Goal: Obtain resource: Obtain resource

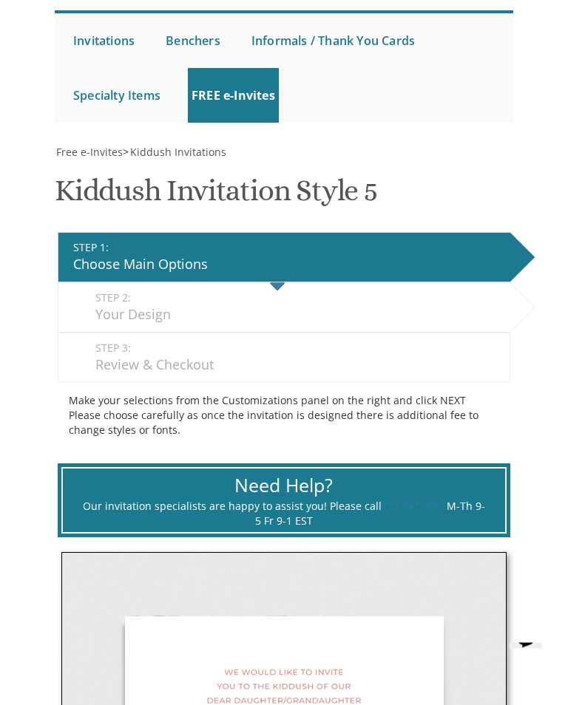
scroll to position [157, 0]
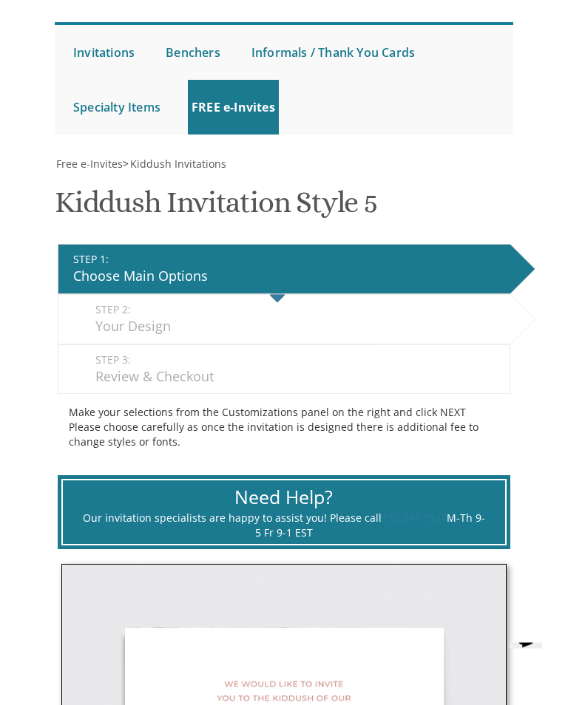
click at [180, 318] on div "Your Design" at bounding box center [298, 327] width 406 height 19
click at [284, 262] on div "STEP 1: EDIT" at bounding box center [287, 260] width 429 height 15
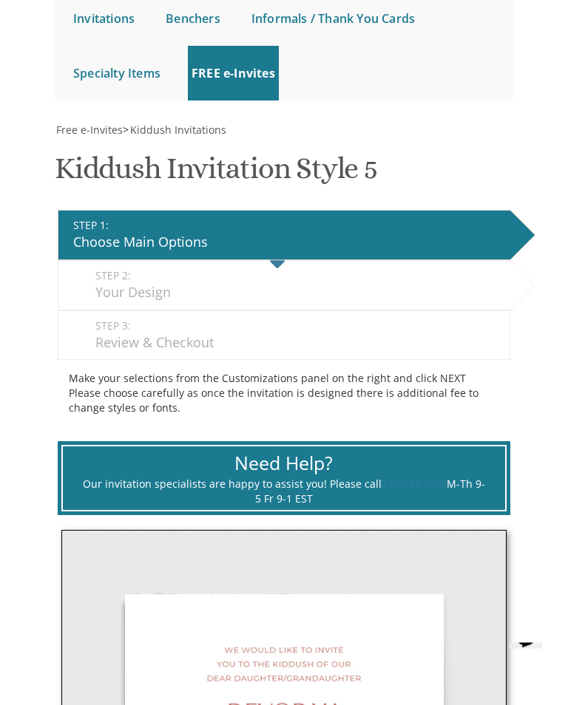
click at [214, 340] on div "Review & Checkout" at bounding box center [298, 343] width 406 height 19
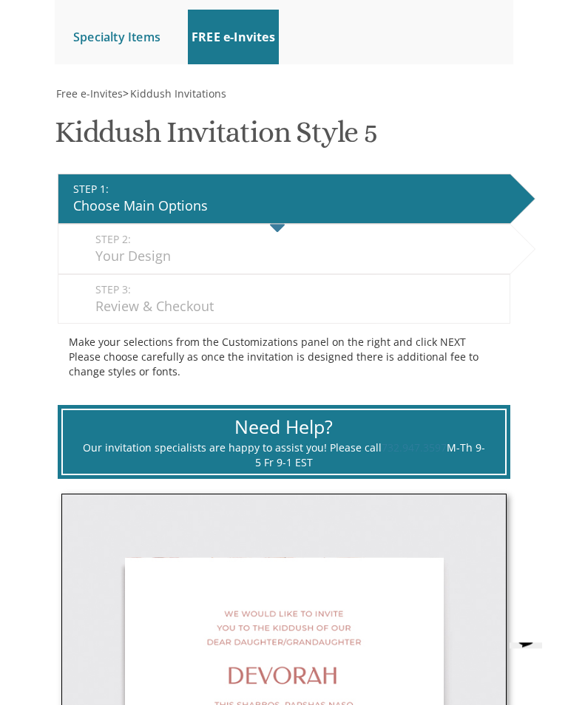
scroll to position [222, 0]
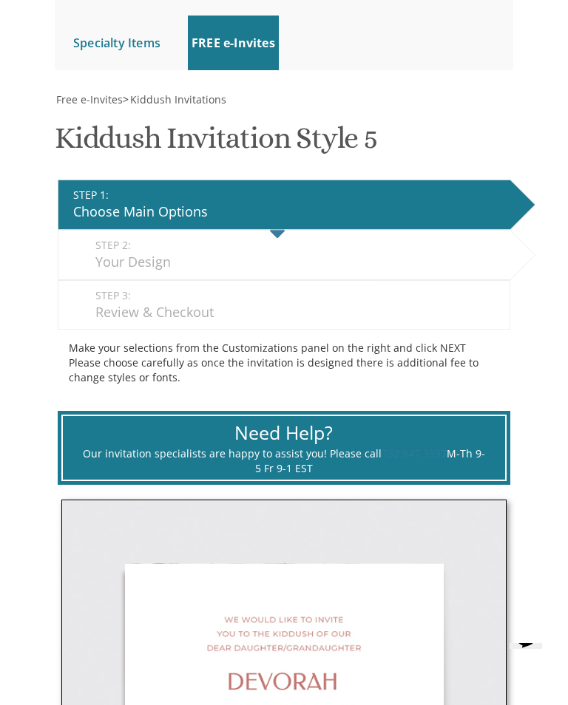
click at [109, 103] on span "Free e-Invites" at bounding box center [89, 99] width 67 height 14
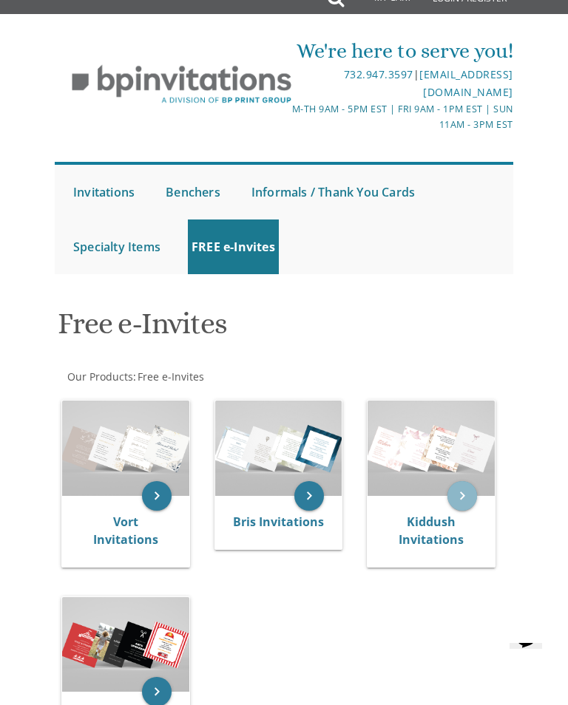
click at [472, 496] on icon "keyboard_arrow_right" at bounding box center [462, 496] width 30 height 30
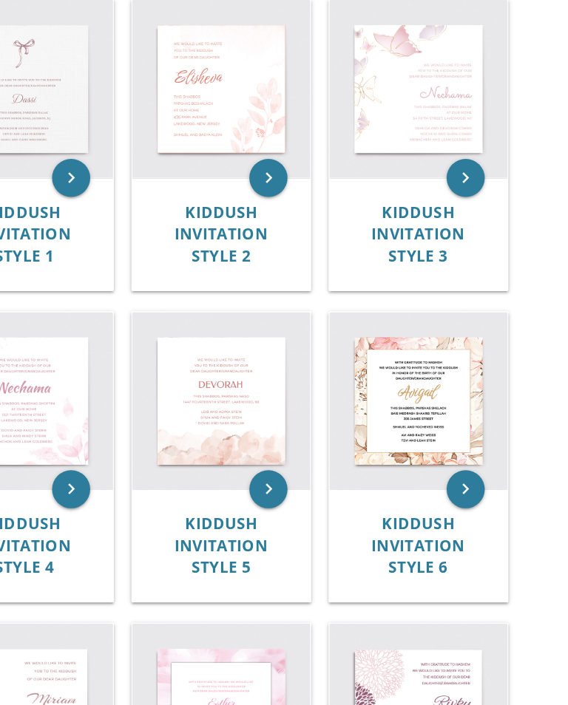
scroll to position [412, 0]
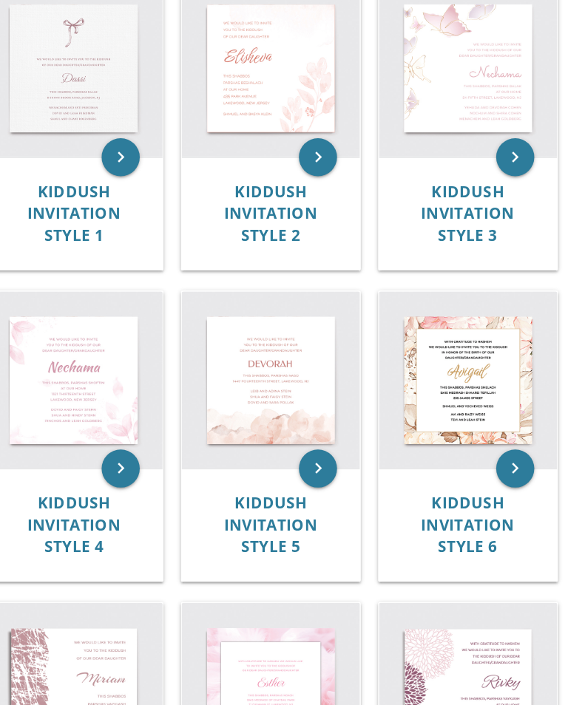
click at [213, 242] on img at bounding box center [278, 311] width 138 height 138
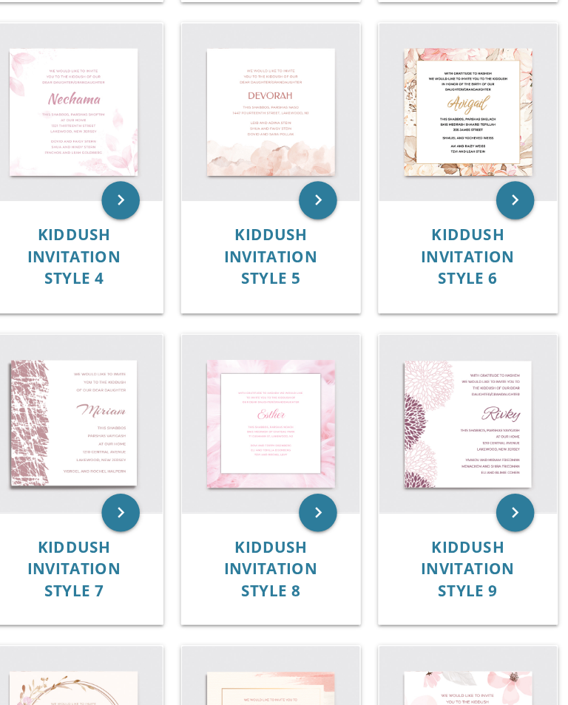
scroll to position [669, 0]
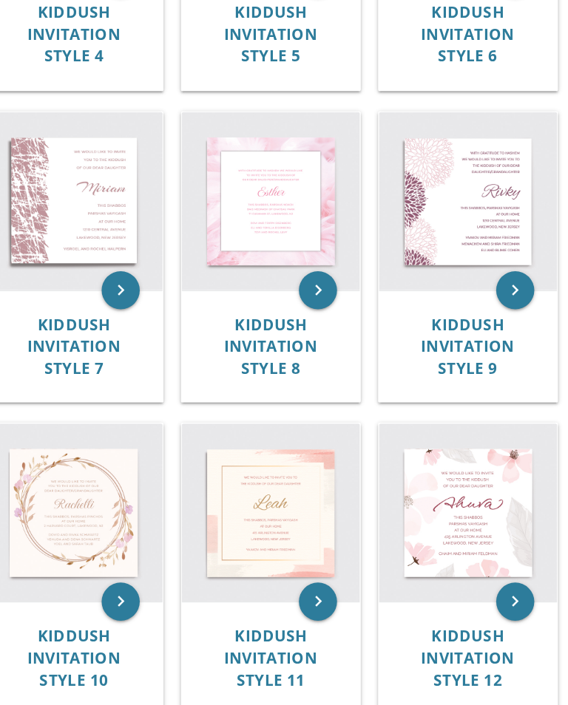
click at [67, 469] on img at bounding box center [125, 538] width 138 height 138
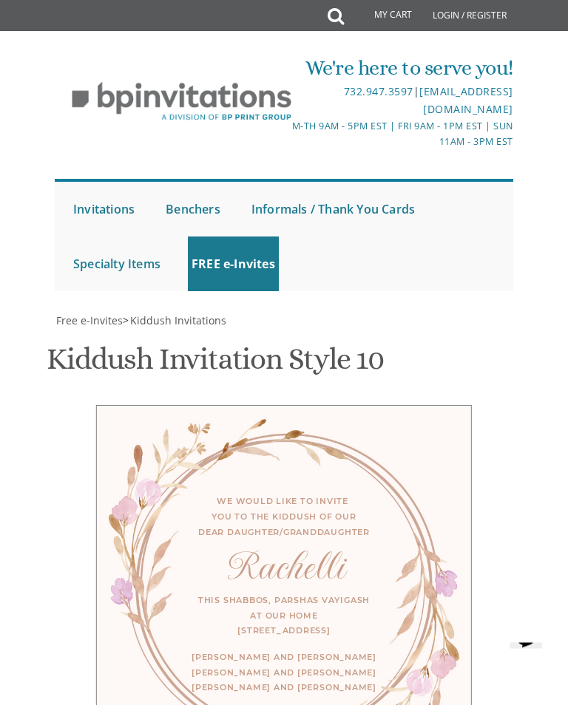
scroll to position [591, 0]
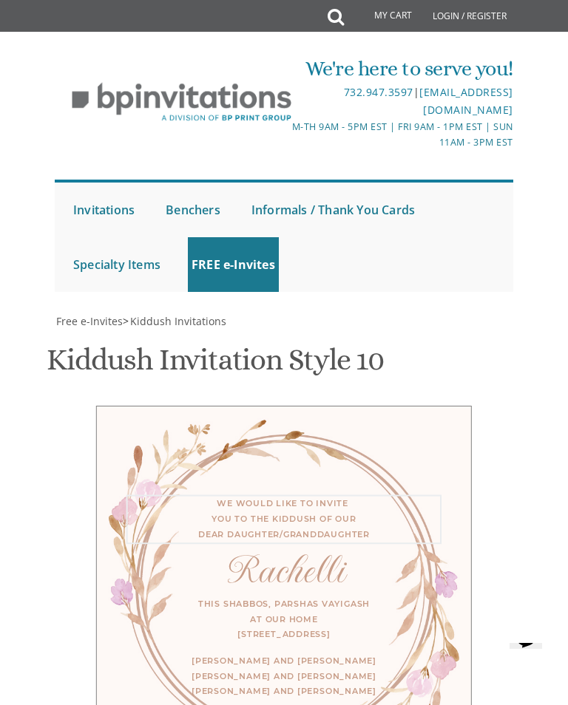
type textarea "We would like to invite you to the kiddush of our dear daughter"
type textarea "R"
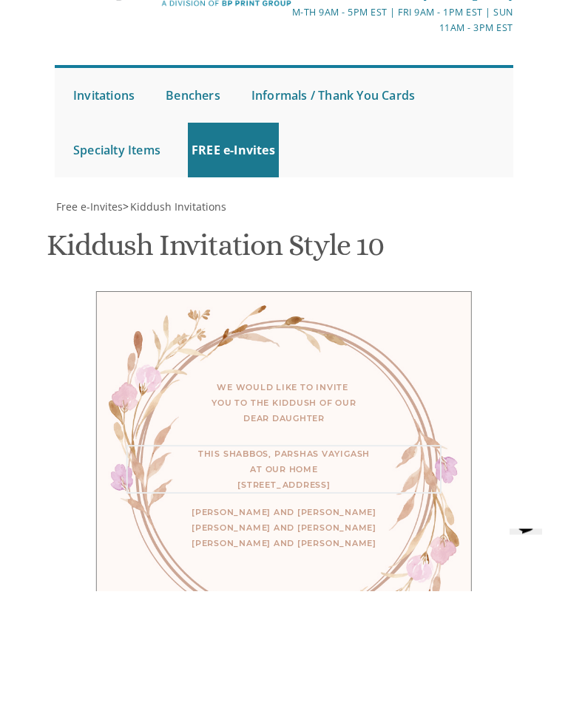
type textarea "This Shabbos, Parshas ראה At 98 Francis Place"
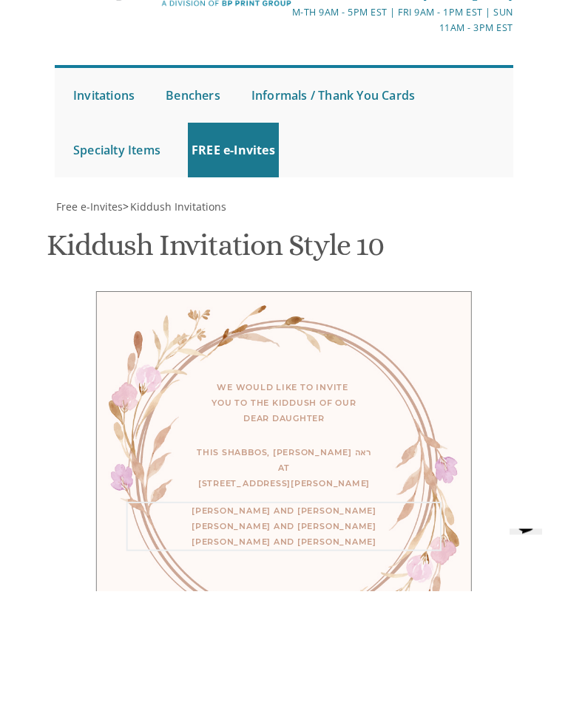
scroll to position [729, 0]
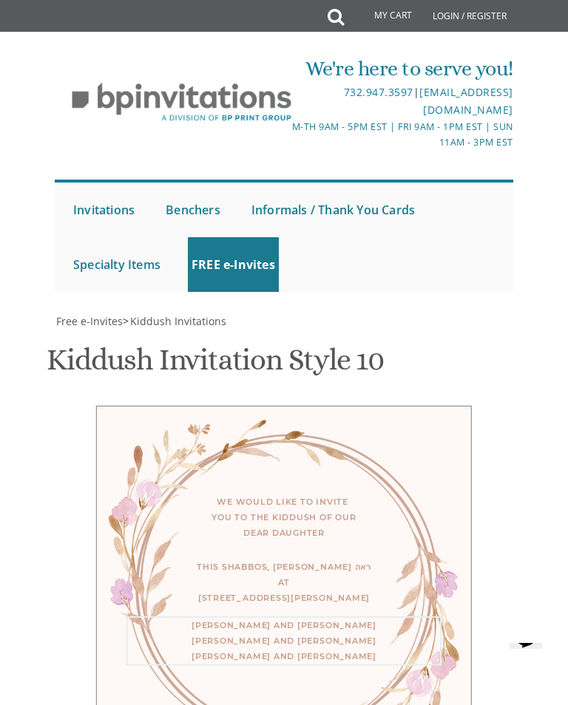
type textarea "Yaa"
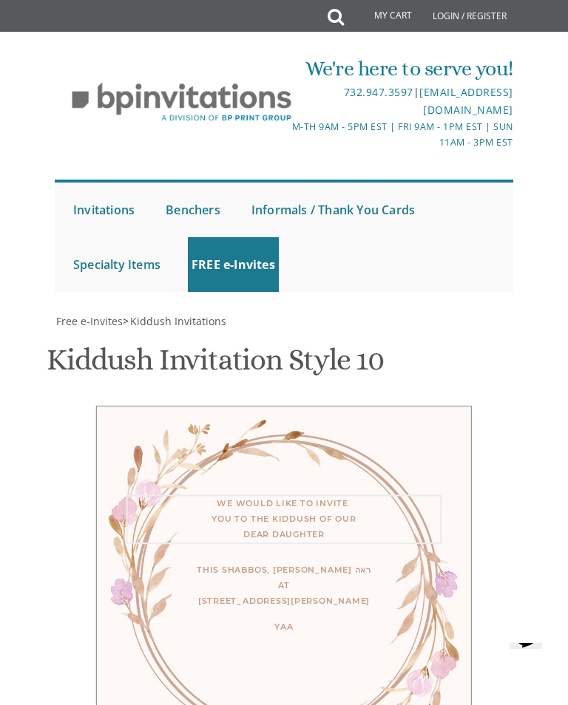
type textarea "We would like to invite you to the kiddush of our dear daughter/granddaughter"
type textarea "Y"
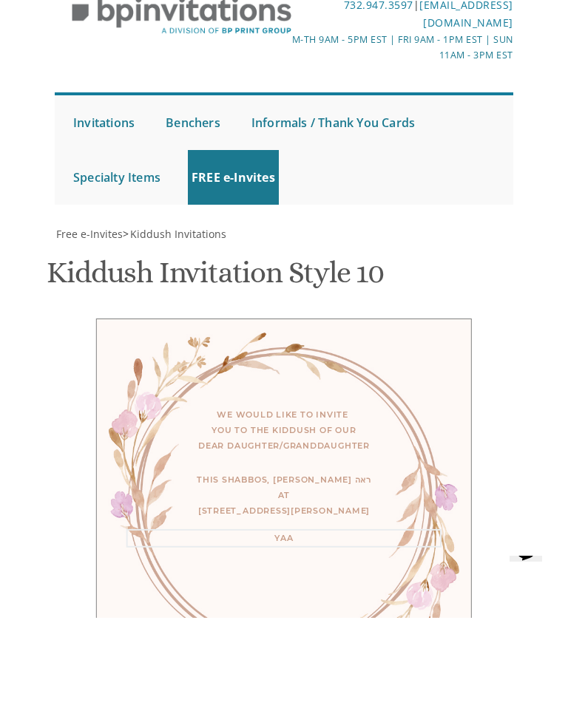
type textarea "Family [PERSON_NAME] Family [PERSON_NAME]"
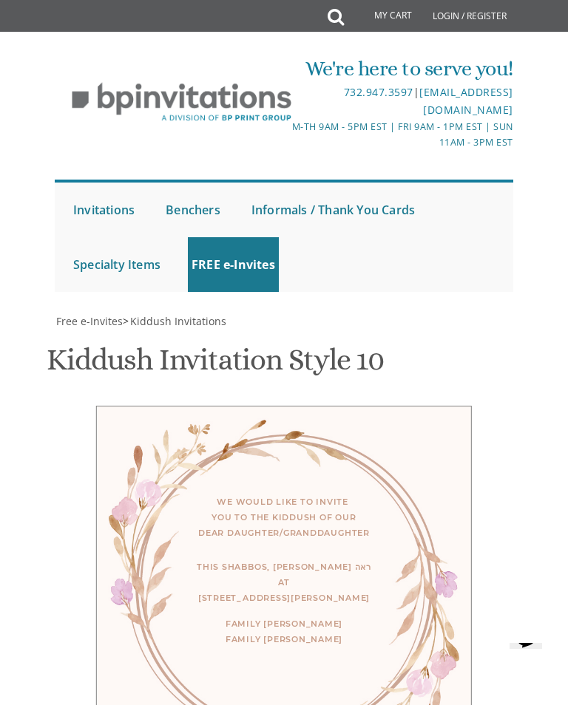
type input "[EMAIL_ADDRESS][DOMAIN_NAME]"
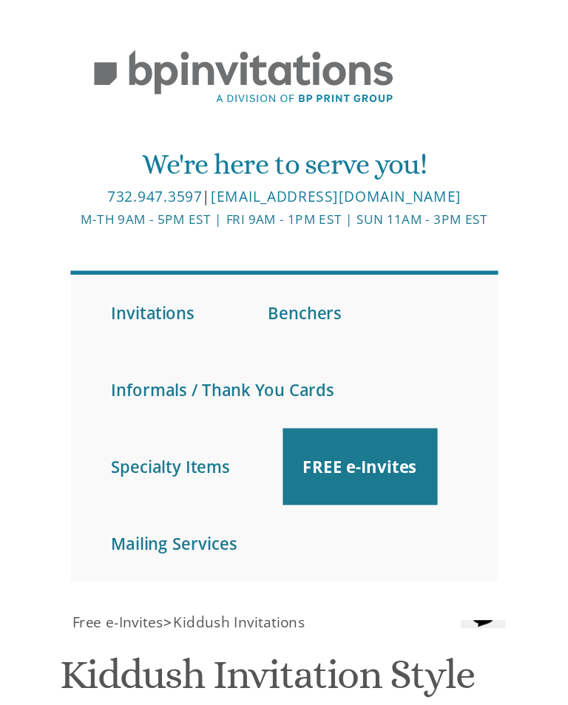
scroll to position [641, 0]
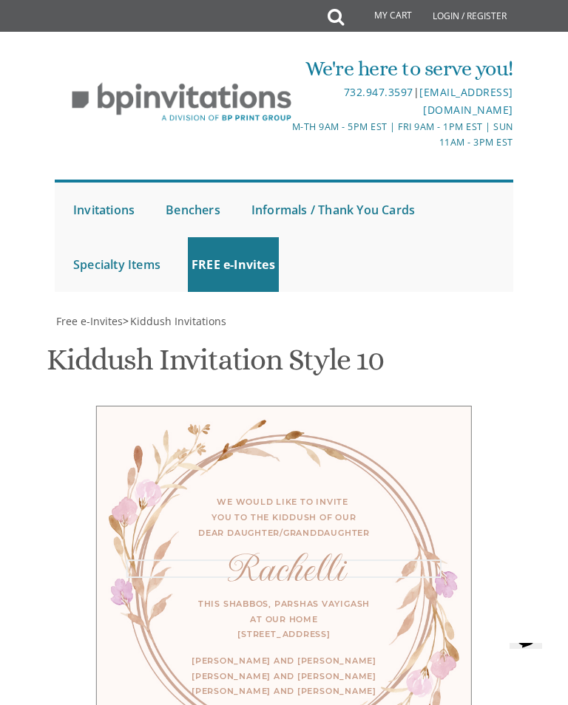
type textarea "R"
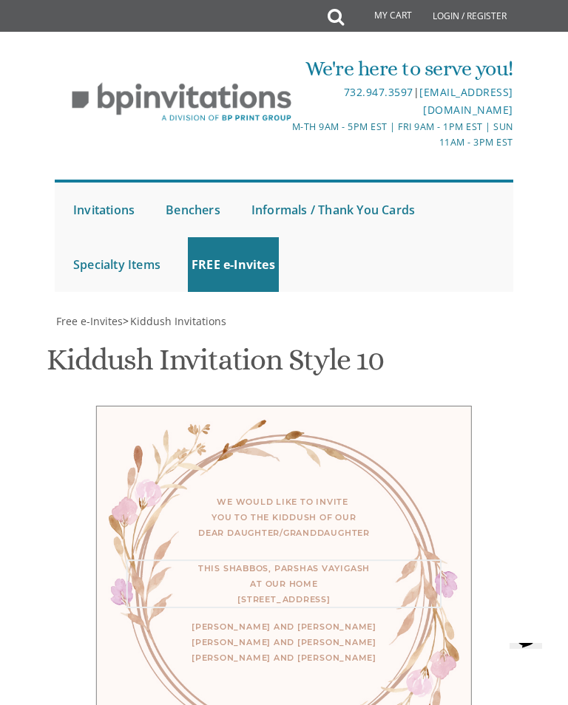
type textarea "This Shabbos, [PERSON_NAME] ראה at our home [STREET_ADDRESS][PERSON_NAME]"
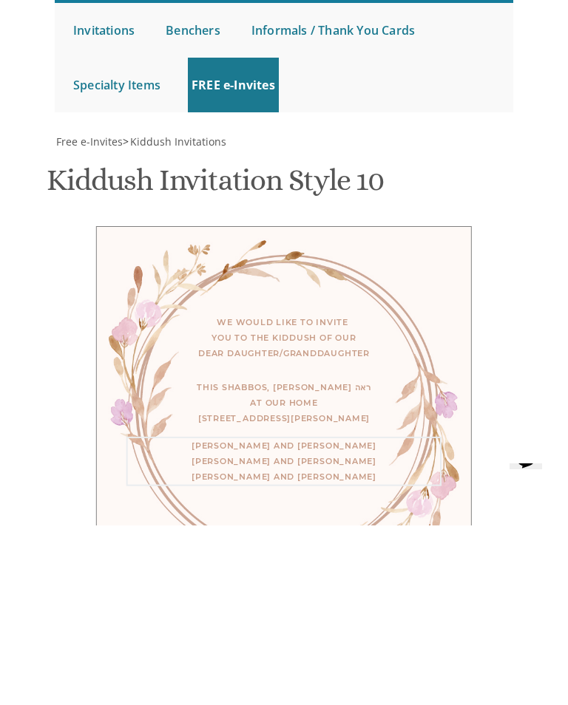
type textarea "Family [PERSON_NAME] Family [PERSON_NAME]"
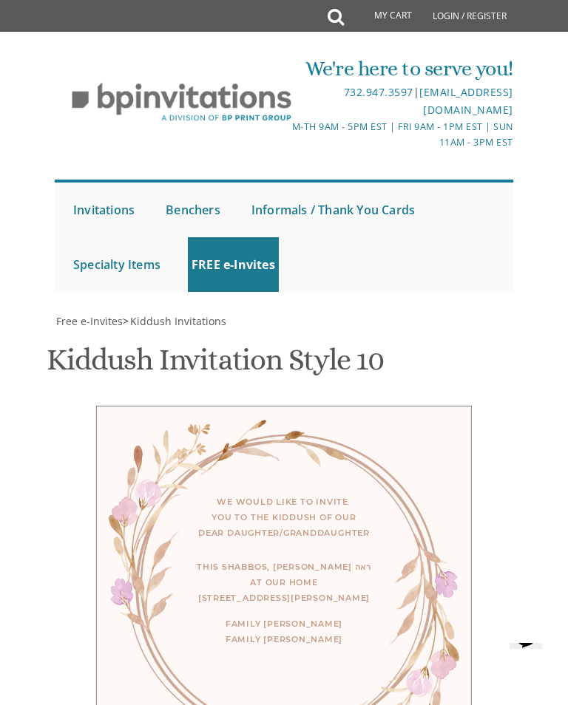
type input "[EMAIL_ADDRESS][DOMAIN_NAME]"
